Goal: Information Seeking & Learning: Learn about a topic

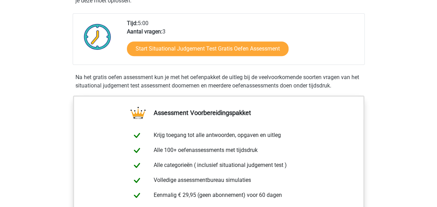
scroll to position [156, 0]
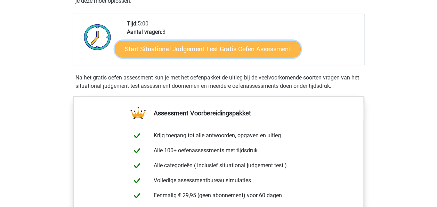
click at [200, 49] on link "Start Situational Judgement Test Gratis Oefen Assessment" at bounding box center [208, 49] width 186 height 17
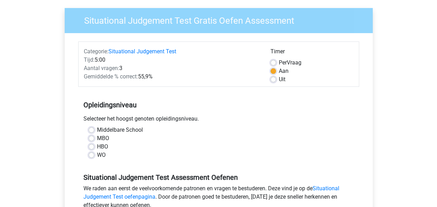
scroll to position [65, 0]
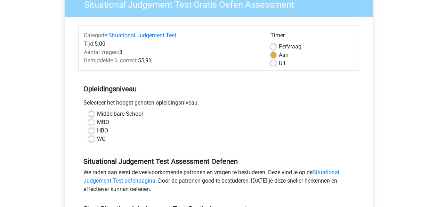
click at [97, 113] on label "Middelbare School" at bounding box center [120, 114] width 46 height 8
click at [94, 113] on input "Middelbare School" at bounding box center [92, 113] width 6 height 7
radio input "true"
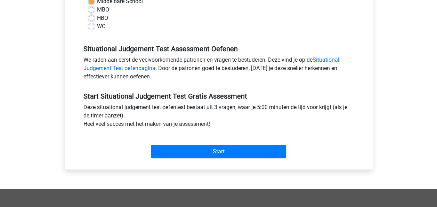
scroll to position [182, 0]
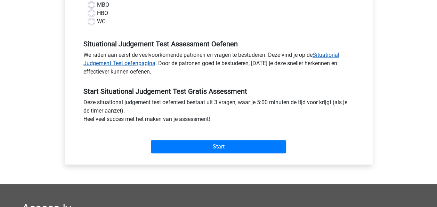
click at [129, 65] on link "Situational Judgement Test oefenpagina" at bounding box center [211, 58] width 256 height 15
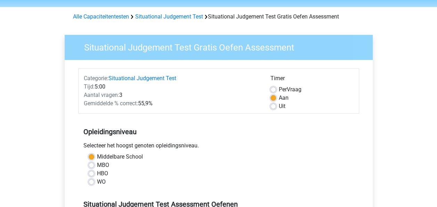
scroll to position [18, 0]
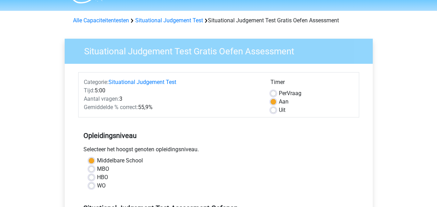
click at [279, 110] on label "Uit" at bounding box center [282, 110] width 7 height 8
click at [276, 110] on input "Uit" at bounding box center [274, 109] width 6 height 7
radio input "true"
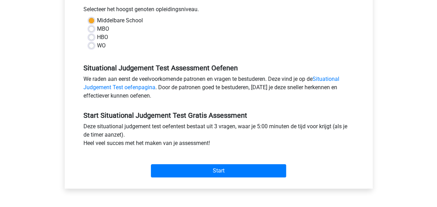
scroll to position [238, 0]
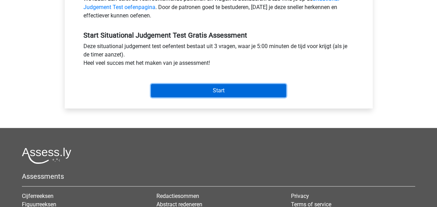
click at [213, 90] on input "Start" at bounding box center [218, 90] width 135 height 13
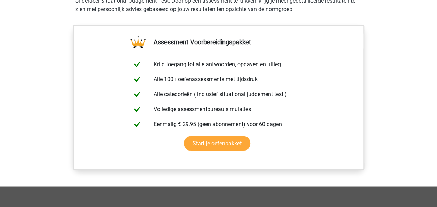
scroll to position [525, 0]
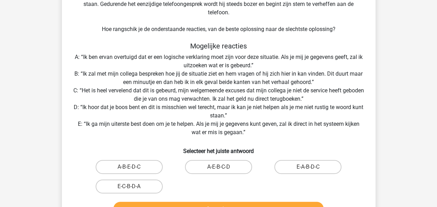
scroll to position [89, 0]
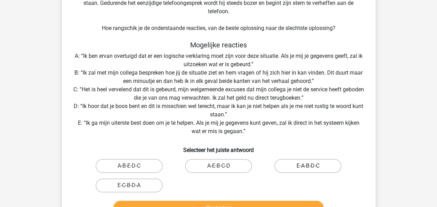
click at [299, 168] on label "E-A-B-D-C" at bounding box center [307, 166] width 67 height 14
click at [308, 168] on input "E-A-B-D-C" at bounding box center [310, 168] width 5 height 5
radio input "true"
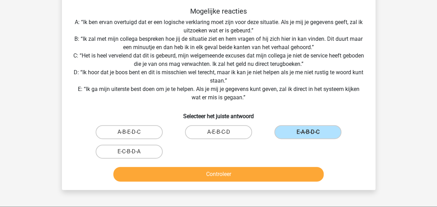
scroll to position [128, 0]
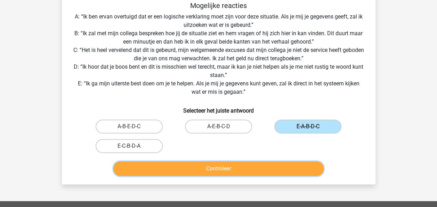
click at [260, 170] on button "Controleer" at bounding box center [218, 168] width 210 height 15
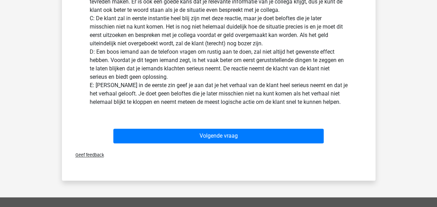
scroll to position [393, 0]
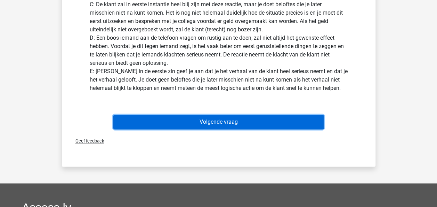
click at [251, 116] on button "Volgende vraag" at bounding box center [218, 121] width 210 height 15
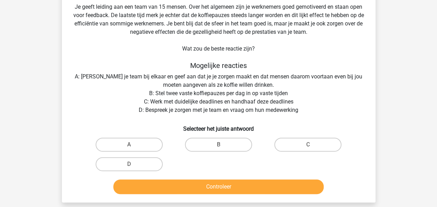
scroll to position [32, 0]
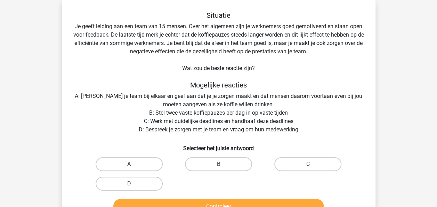
click at [135, 180] on label "D" at bounding box center [129, 183] width 67 height 14
click at [134, 183] on input "D" at bounding box center [131, 185] width 5 height 5
radio input "true"
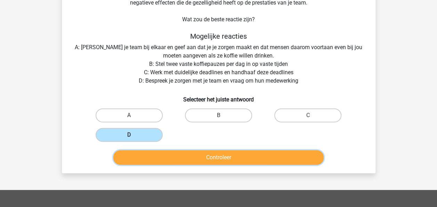
click at [232, 155] on button "Controleer" at bounding box center [218, 157] width 210 height 15
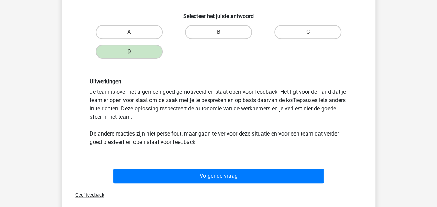
scroll to position [164, 0]
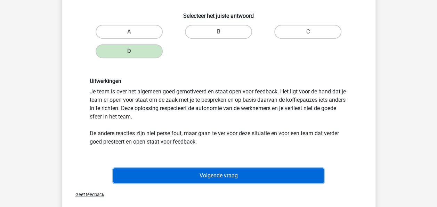
click at [257, 175] on button "Volgende vraag" at bounding box center [218, 175] width 210 height 15
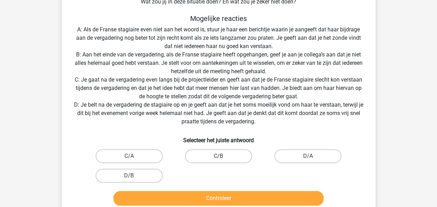
scroll to position [132, 0]
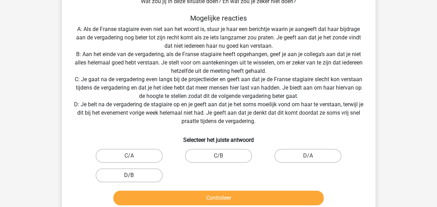
click at [136, 178] on label "D/B" at bounding box center [129, 175] width 67 height 14
click at [134, 178] on input "D/B" at bounding box center [131, 177] width 5 height 5
radio input "true"
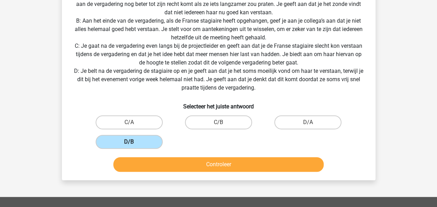
scroll to position [168, 0]
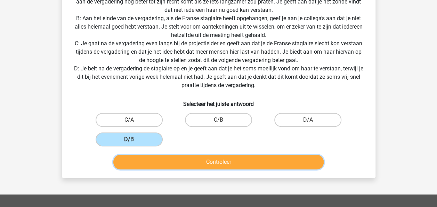
click at [183, 156] on button "Controleer" at bounding box center [218, 161] width 210 height 15
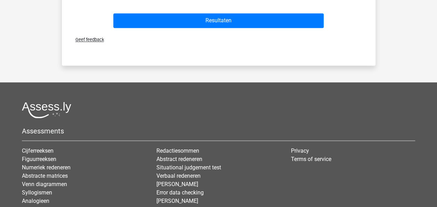
scroll to position [534, 0]
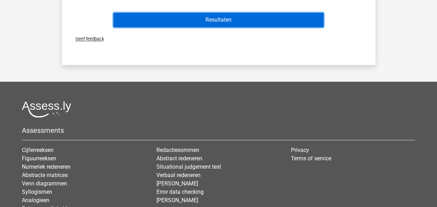
click at [189, 16] on button "Resultaten" at bounding box center [218, 20] width 210 height 15
